Goal: Task Accomplishment & Management: Manage account settings

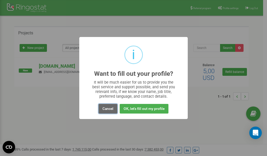
click at [108, 109] on button "Cancel" at bounding box center [108, 109] width 19 height 10
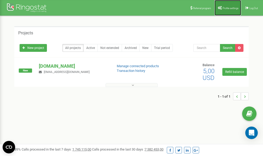
click at [223, 8] on span "Profile settings" at bounding box center [231, 8] width 16 height 3
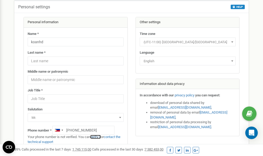
click at [97, 137] on link "verify it" at bounding box center [95, 137] width 11 height 4
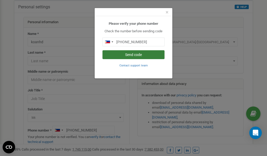
click at [130, 56] on button "Send code" at bounding box center [133, 54] width 62 height 9
